Goal: Obtain resource: Obtain resource

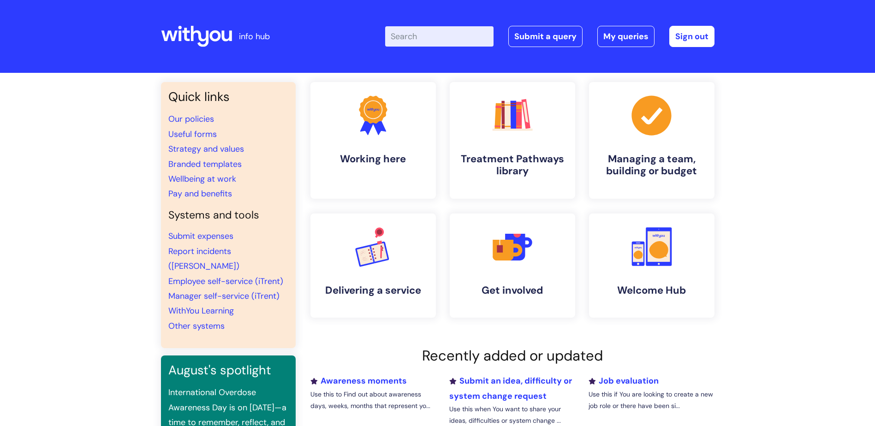
drag, startPoint x: 0, startPoint y: 0, endPoint x: 442, endPoint y: 38, distance: 443.3
click at [442, 38] on input "Enter your search term here..." at bounding box center [439, 36] width 108 height 20
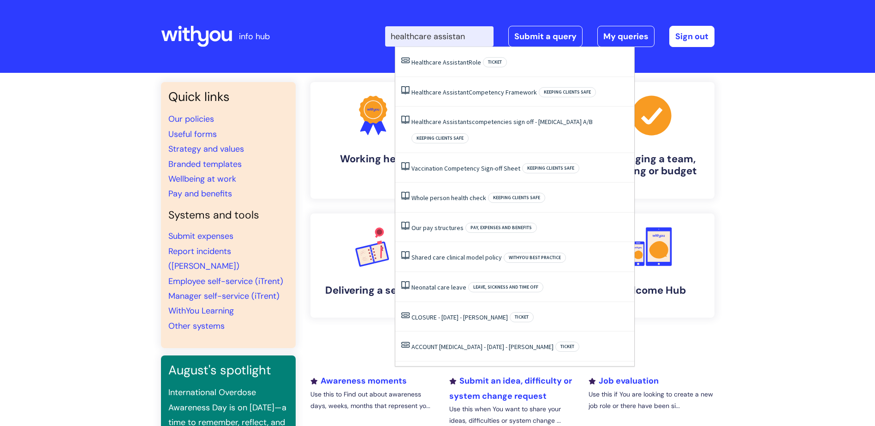
type input "healthcare assistant"
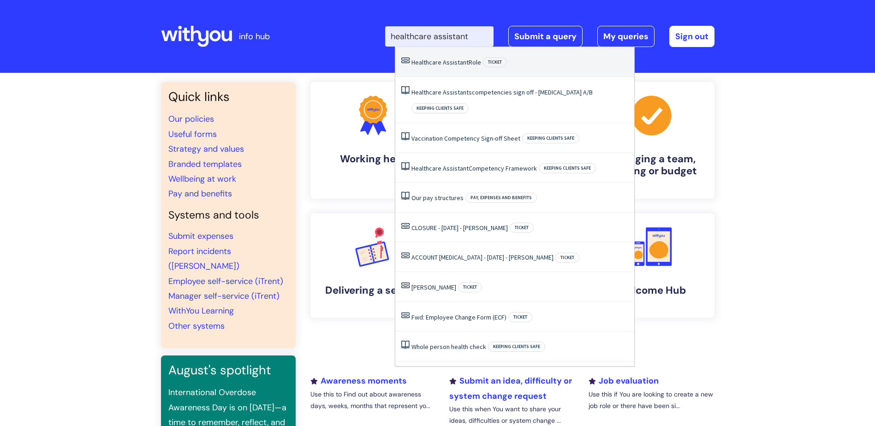
click at [444, 62] on span "Assistant" at bounding box center [456, 62] width 26 height 8
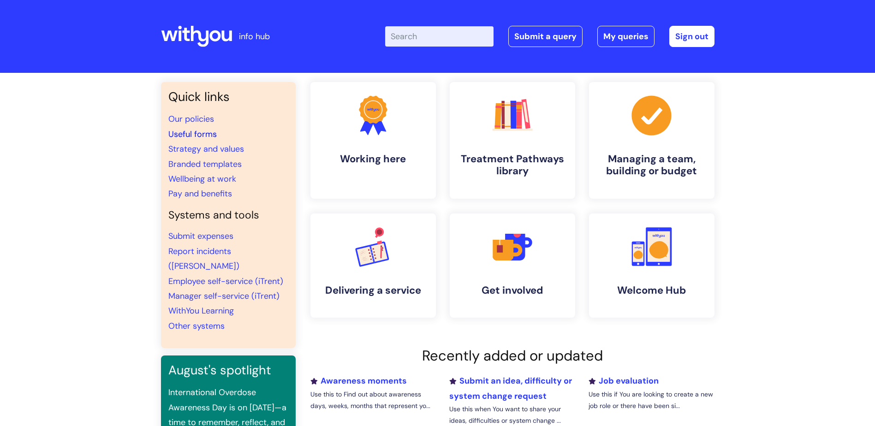
click at [190, 137] on link "Useful forms" at bounding box center [192, 134] width 48 height 11
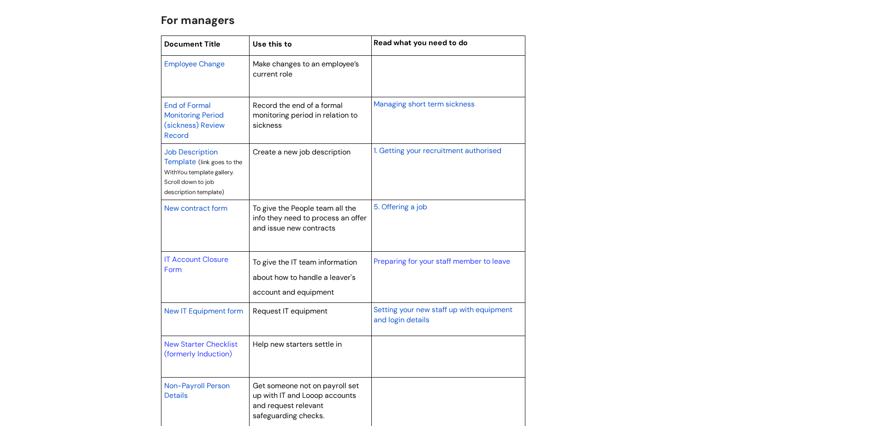
scroll to position [738, 0]
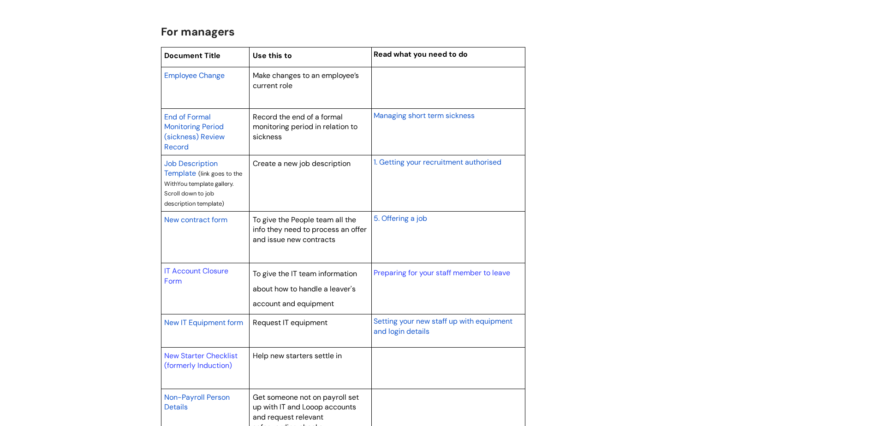
click at [186, 167] on span "Job Description Template" at bounding box center [191, 169] width 54 height 20
